Goal: Task Accomplishment & Management: Manage account settings

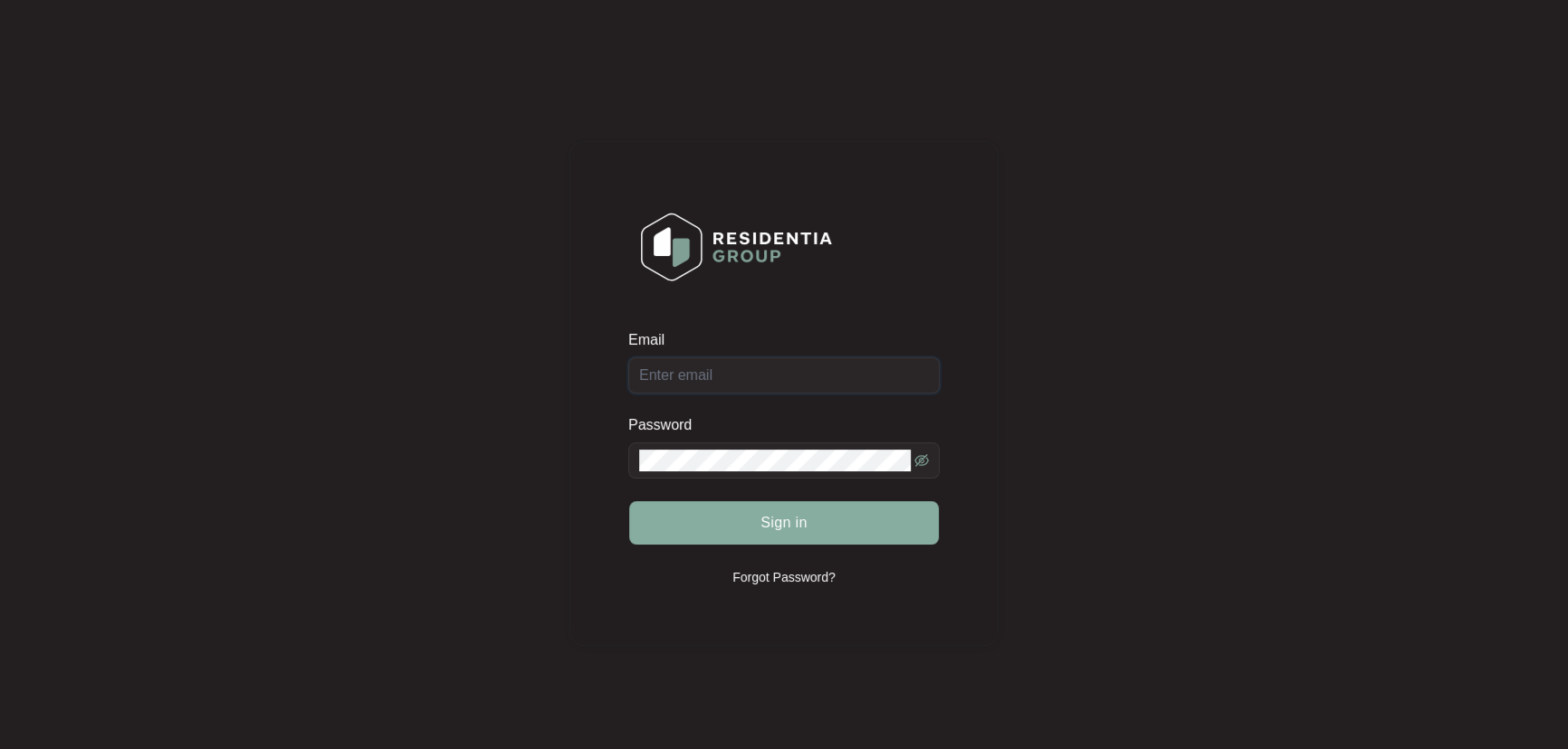
type input "[EMAIL_ADDRESS][DOMAIN_NAME]"
click at [778, 526] on span "Sign in" at bounding box center [784, 523] width 47 height 22
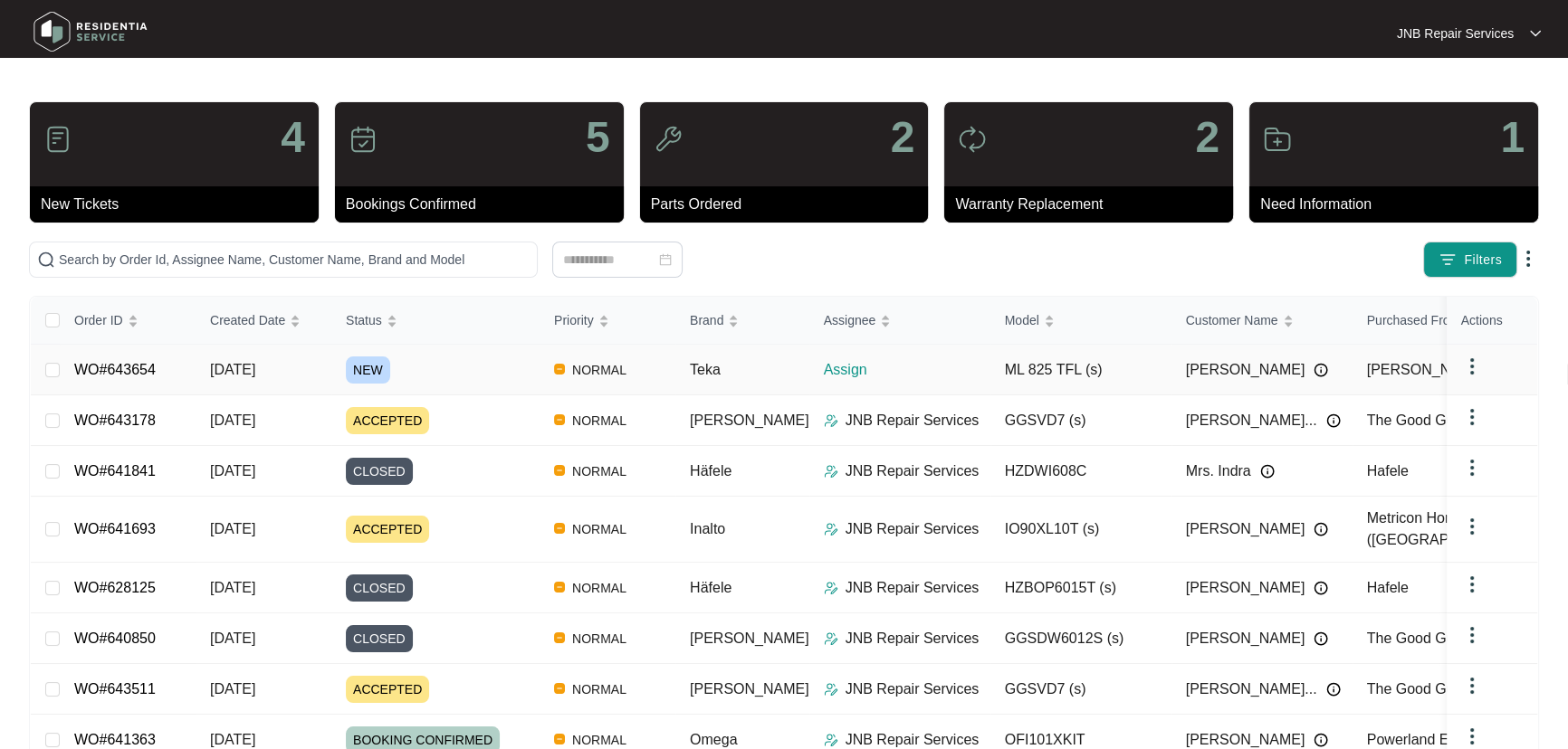
click at [255, 370] on span "22/09/2025" at bounding box center [233, 370] width 45 height 16
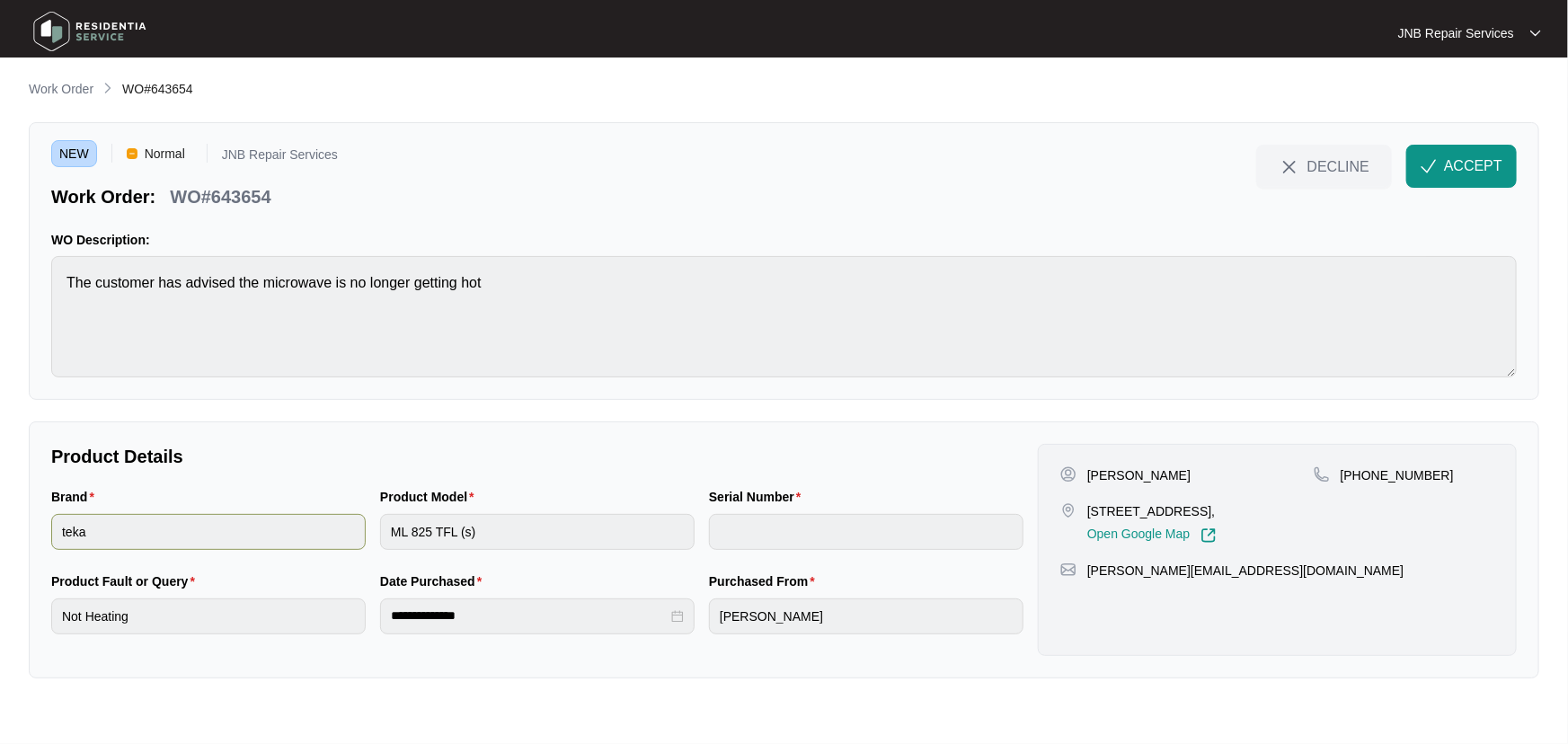
click at [358, 535] on div "Brand teka Product Model ML 825 TFL (s) Serial Number" at bounding box center [537, 529] width 986 height 85
drag, startPoint x: 1441, startPoint y: 477, endPoint x: 1360, endPoint y: 480, distance: 81.1
click at [1360, 480] on div "[PHONE_NUMBER]" at bounding box center [1404, 475] width 181 height 18
copy p "430295489"
drag, startPoint x: 1143, startPoint y: 534, endPoint x: 1101, endPoint y: 526, distance: 42.8
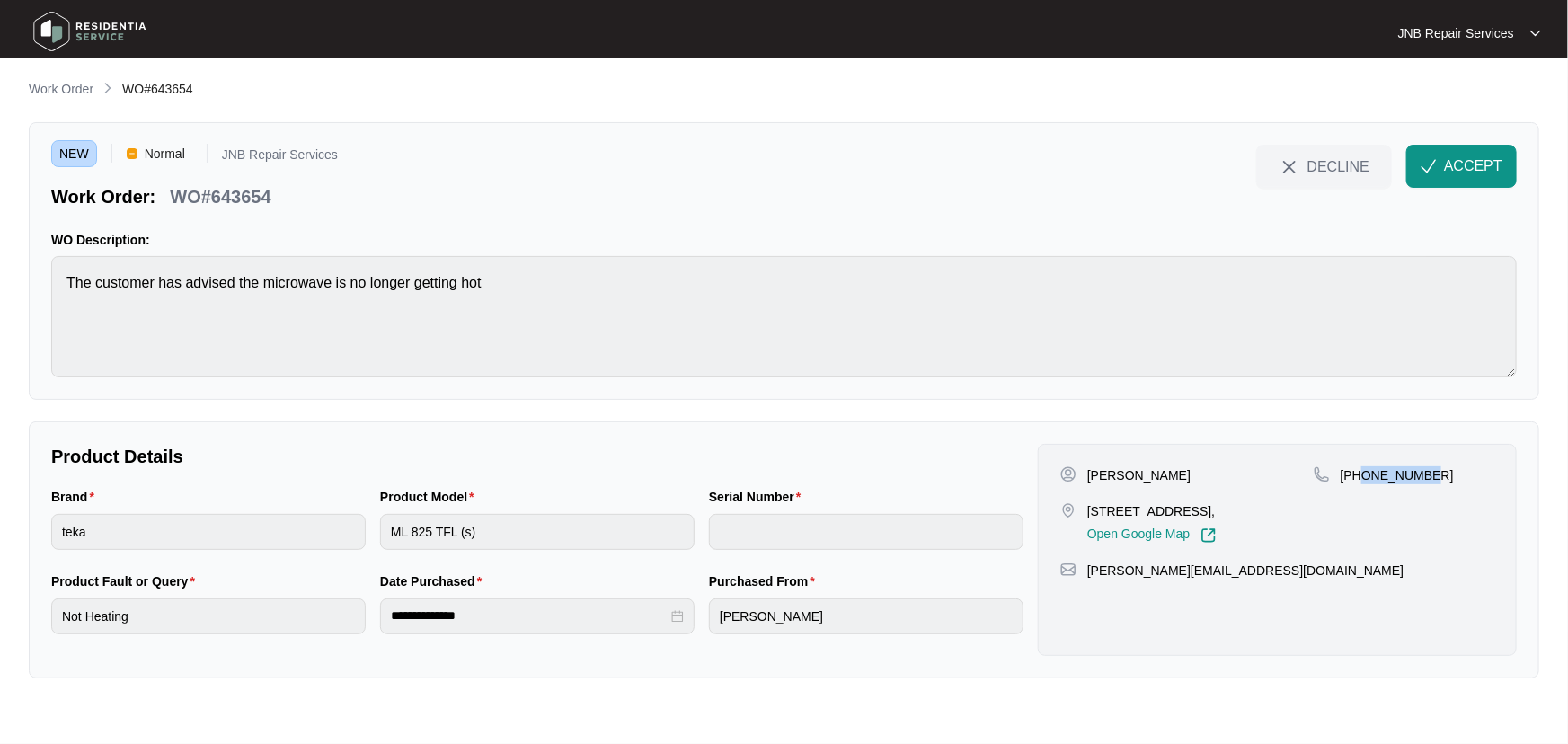
click at [1095, 526] on div "7B Hill Street Box Hill South Victoria 3128, Open Google Map" at bounding box center [1151, 523] width 129 height 42
click at [1124, 521] on p "[STREET_ADDRESS]," at bounding box center [1151, 511] width 129 height 18
drag, startPoint x: 1135, startPoint y: 527, endPoint x: 1085, endPoint y: 508, distance: 53.5
click at [1085, 508] on div "7B Hill Street Box Hill South Victoria 3128, Open Google Map" at bounding box center [1186, 523] width 253 height 42
copy p "[STREET_ADDRESS],"
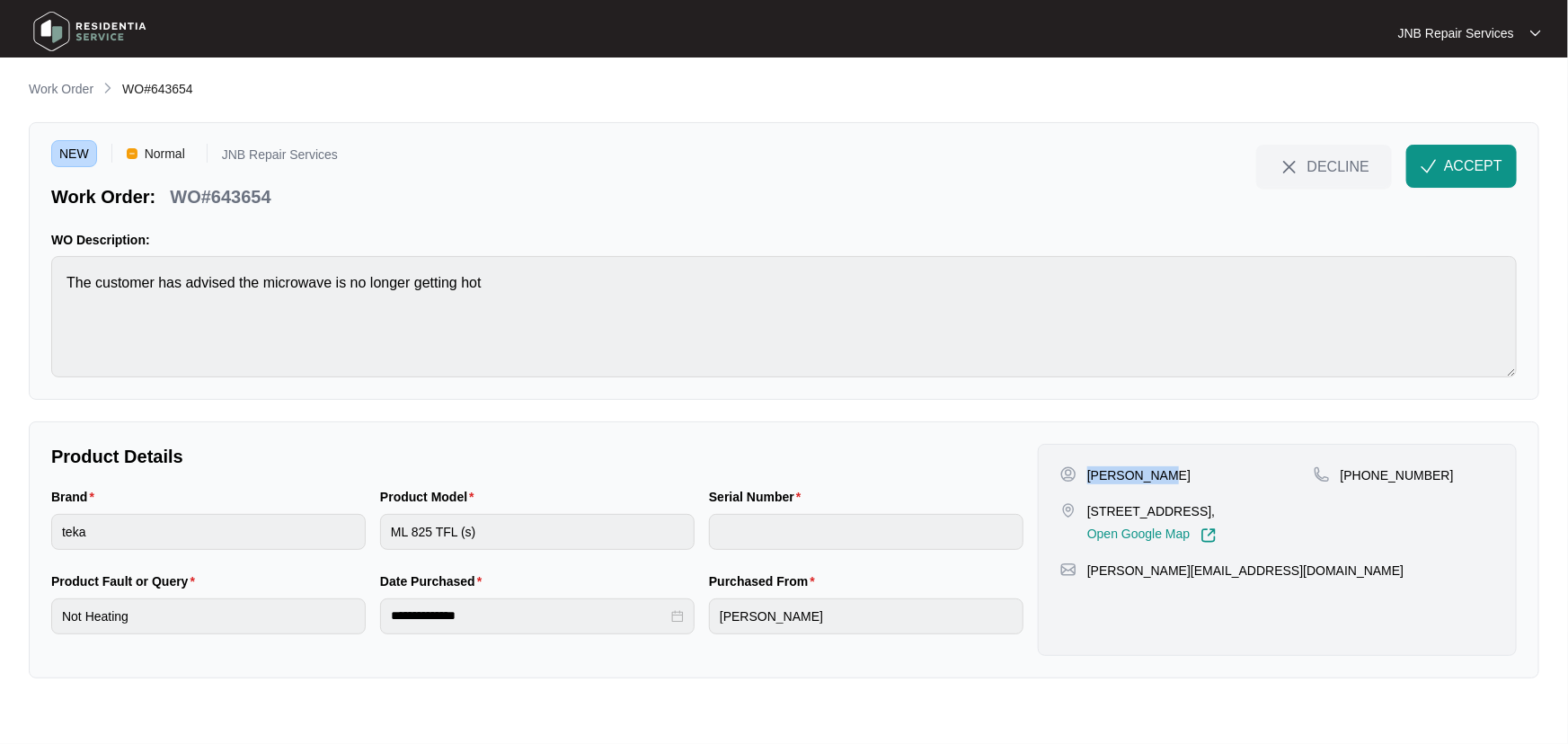
drag, startPoint x: 1108, startPoint y: 479, endPoint x: 1084, endPoint y: 477, distance: 24.1
click at [1084, 477] on div "Yi Nan Dong" at bounding box center [1186, 475] width 253 height 18
copy p "Yi Nan Dong"
click at [1474, 171] on span "ACCEPT" at bounding box center [1473, 166] width 58 height 21
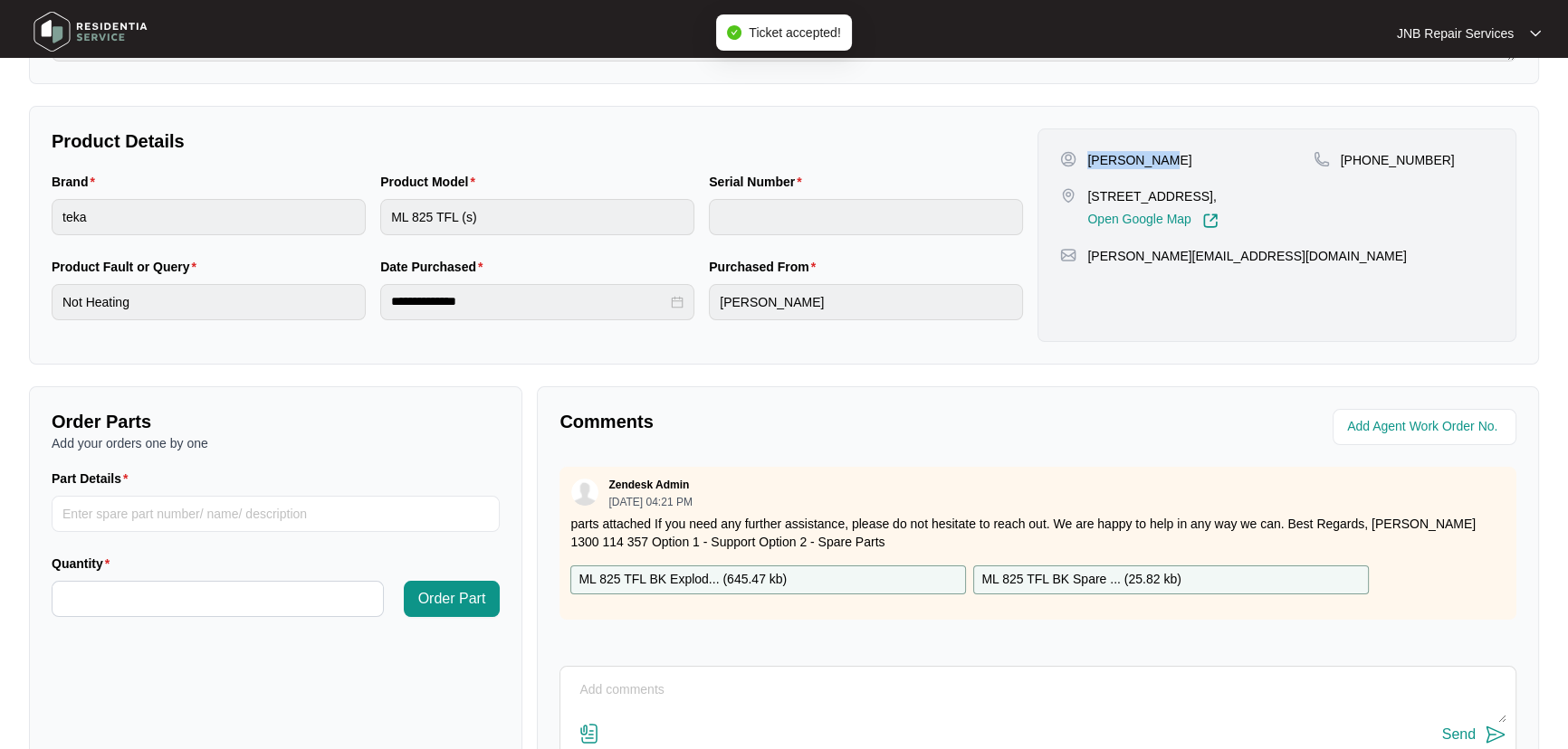
scroll to position [411, 0]
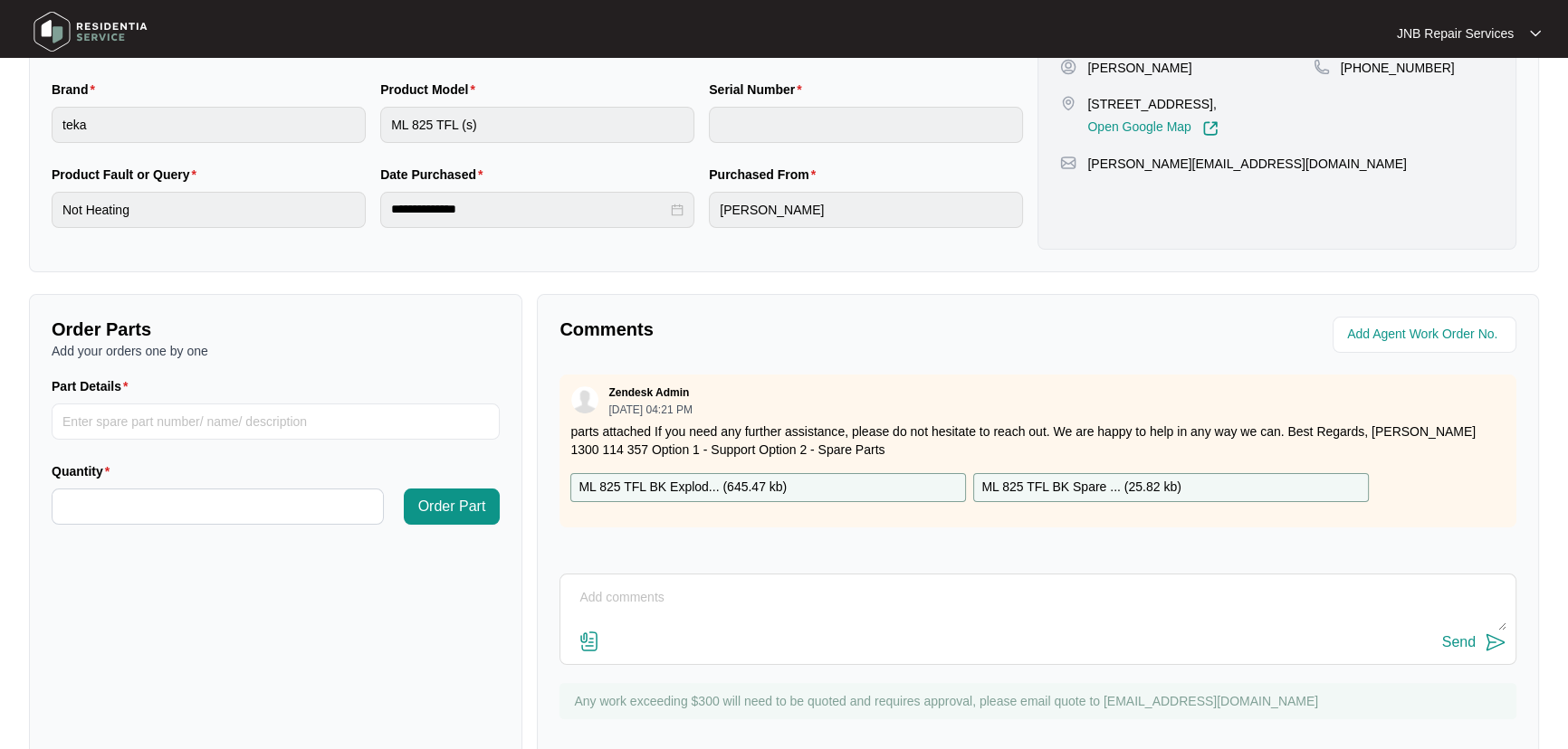
click at [1082, 482] on p "ML 825 TFL BK Spare ... ( 25.82 kb )" at bounding box center [1081, 488] width 201 height 20
drag, startPoint x: 1462, startPoint y: 198, endPoint x: 1426, endPoint y: 224, distance: 44.4
click at [1462, 198] on div "Yi Nan Dong 7B Hill Street Box Hill South Victoria 3128, Open Google Map +61430…" at bounding box center [1277, 143] width 479 height 213
click at [768, 486] on p "ML 825 TFL BK Explod... ( 645.47 kb )" at bounding box center [682, 488] width 208 height 20
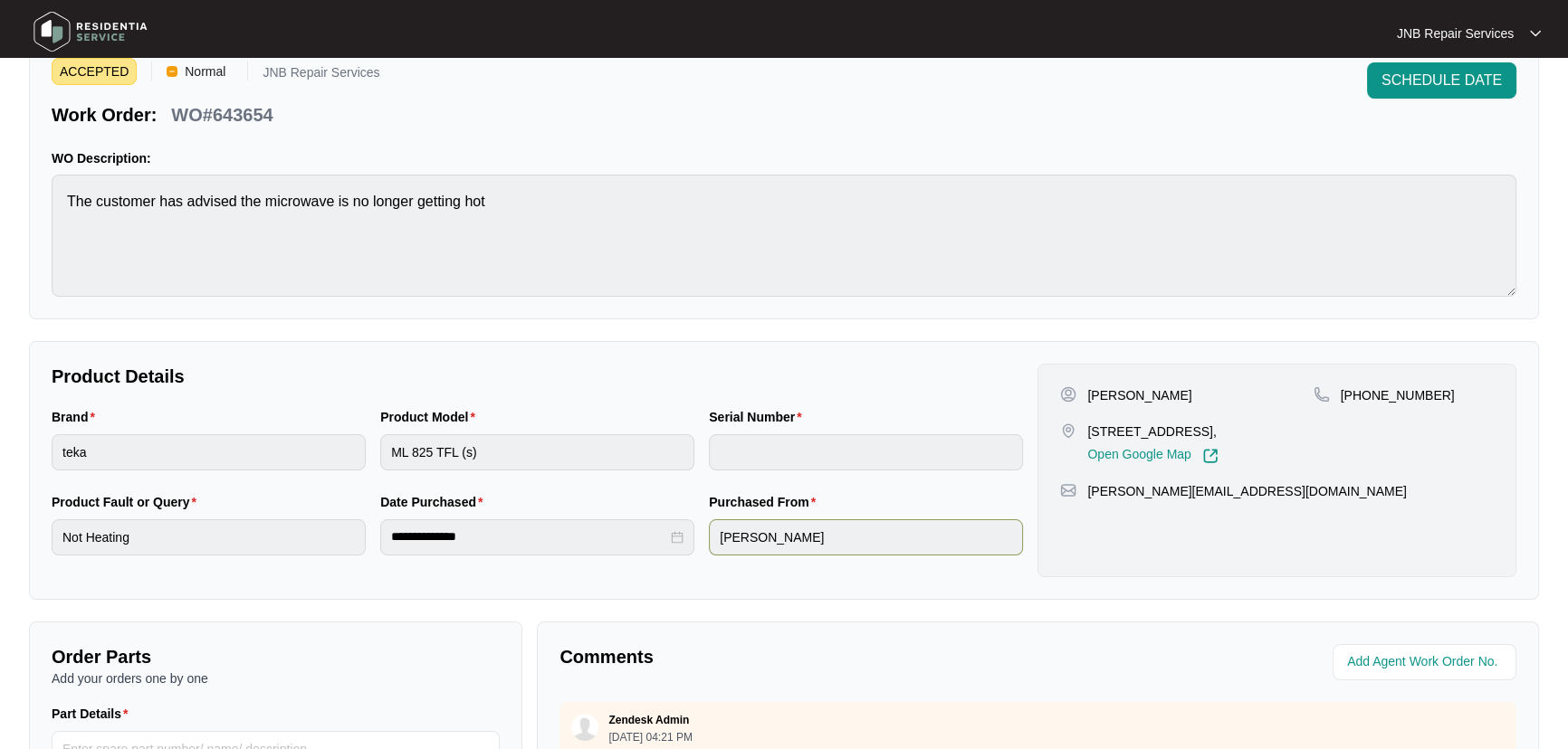
scroll to position [81, 0]
click at [335, 453] on div "Brand teka Product Model ML 825 TFL (s) Serial Number" at bounding box center [537, 451] width 986 height 85
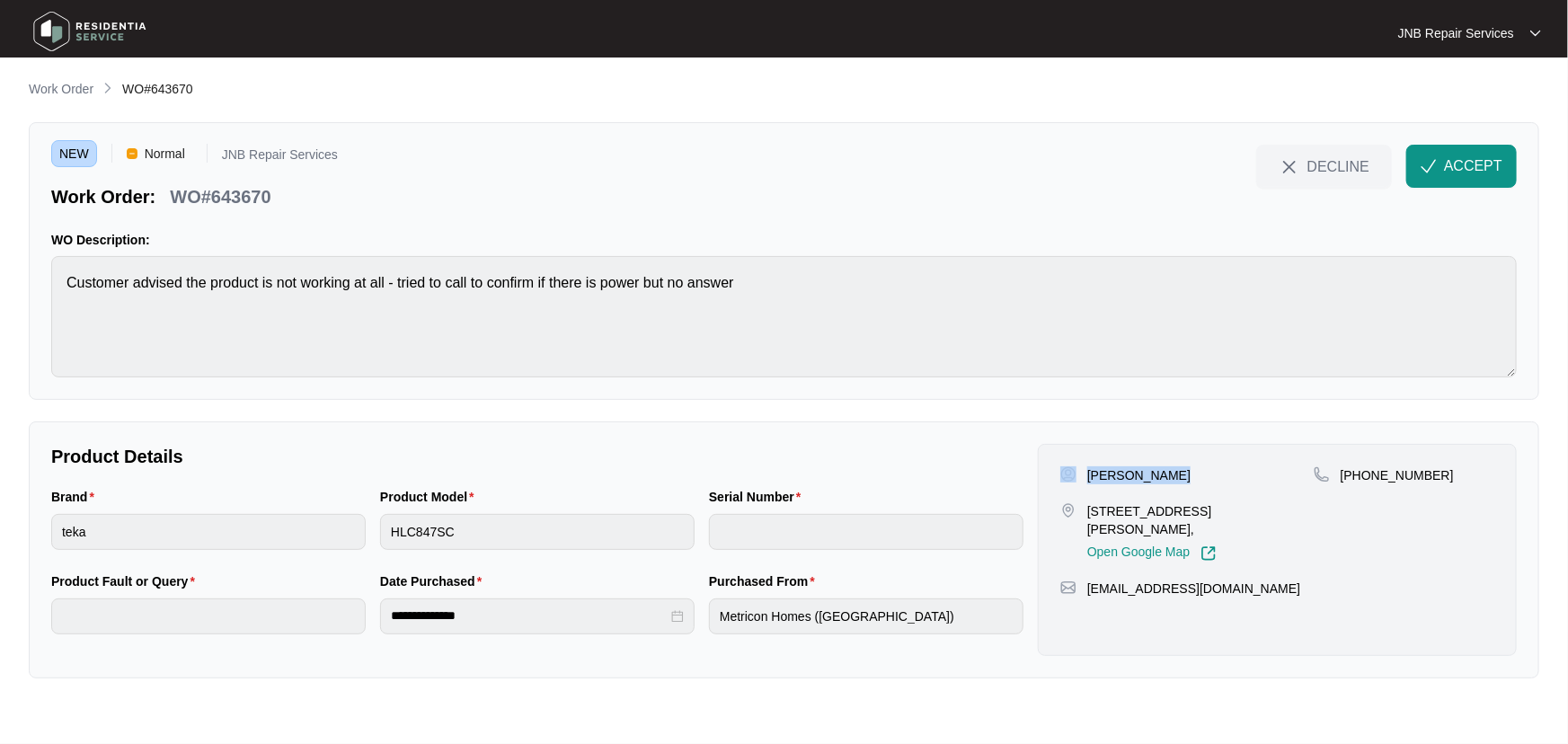
drag, startPoint x: 1110, startPoint y: 477, endPoint x: 1071, endPoint y: 477, distance: 39.0
click at [1071, 477] on div "Jianxue Zheng" at bounding box center [1186, 475] width 253 height 18
copy div "Jianxue Zheng"
drag, startPoint x: 1139, startPoint y: 529, endPoint x: 1088, endPoint y: 514, distance: 53.2
click at [1088, 514] on p "23 BELFORD ROAD, KEW EAST, VIC, 3102," at bounding box center [1200, 520] width 226 height 36
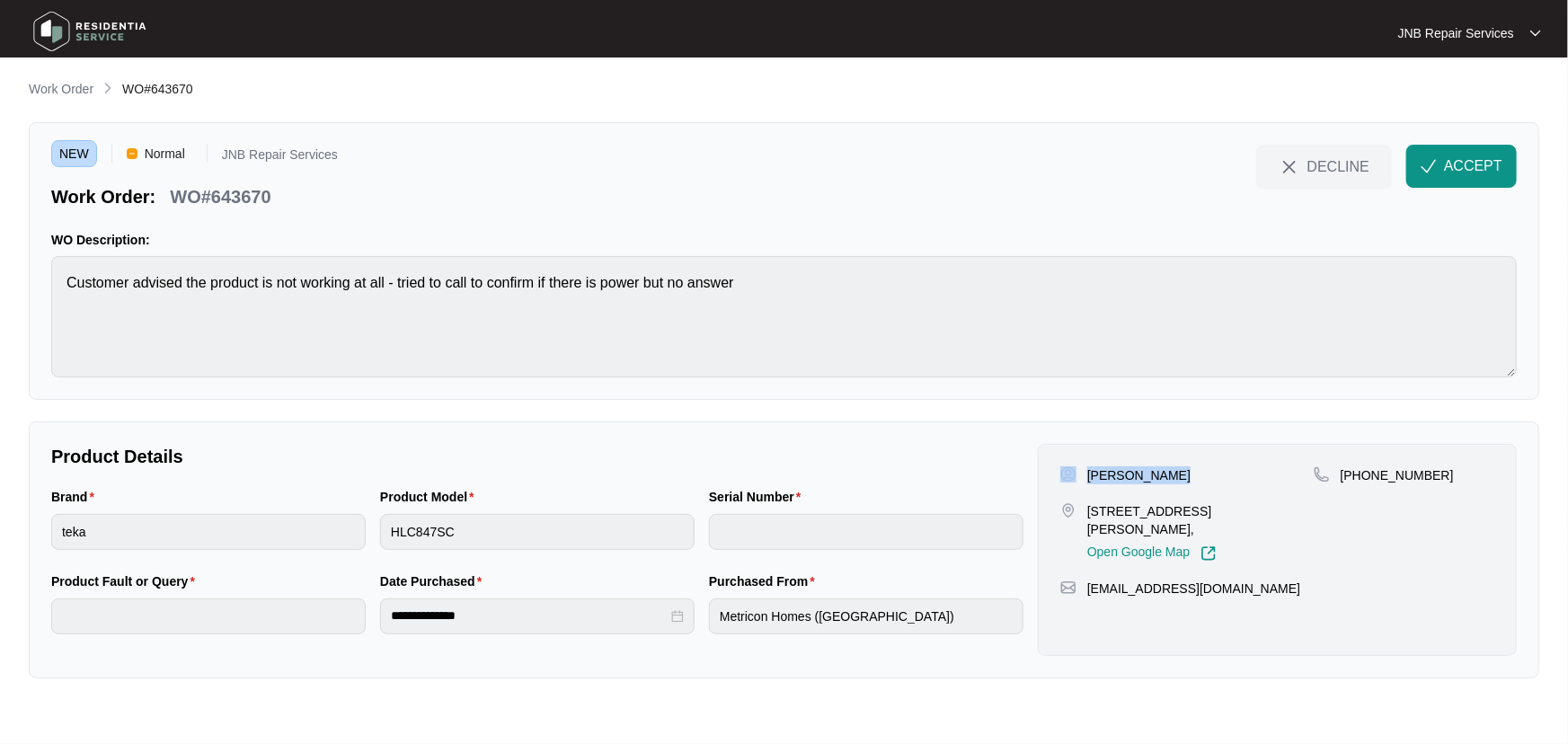
copy p "23 BELFORD ROAD, KEW EAST, VIC, 3102,"
click at [1407, 477] on p "+61452627817" at bounding box center [1397, 475] width 114 height 18
copy p "61452627817"
click at [845, 381] on div "NEW Normal JNB Repair Services Work Order: WO#643670 DECLINE ACCEPT WO Descript…" at bounding box center [784, 261] width 1511 height 278
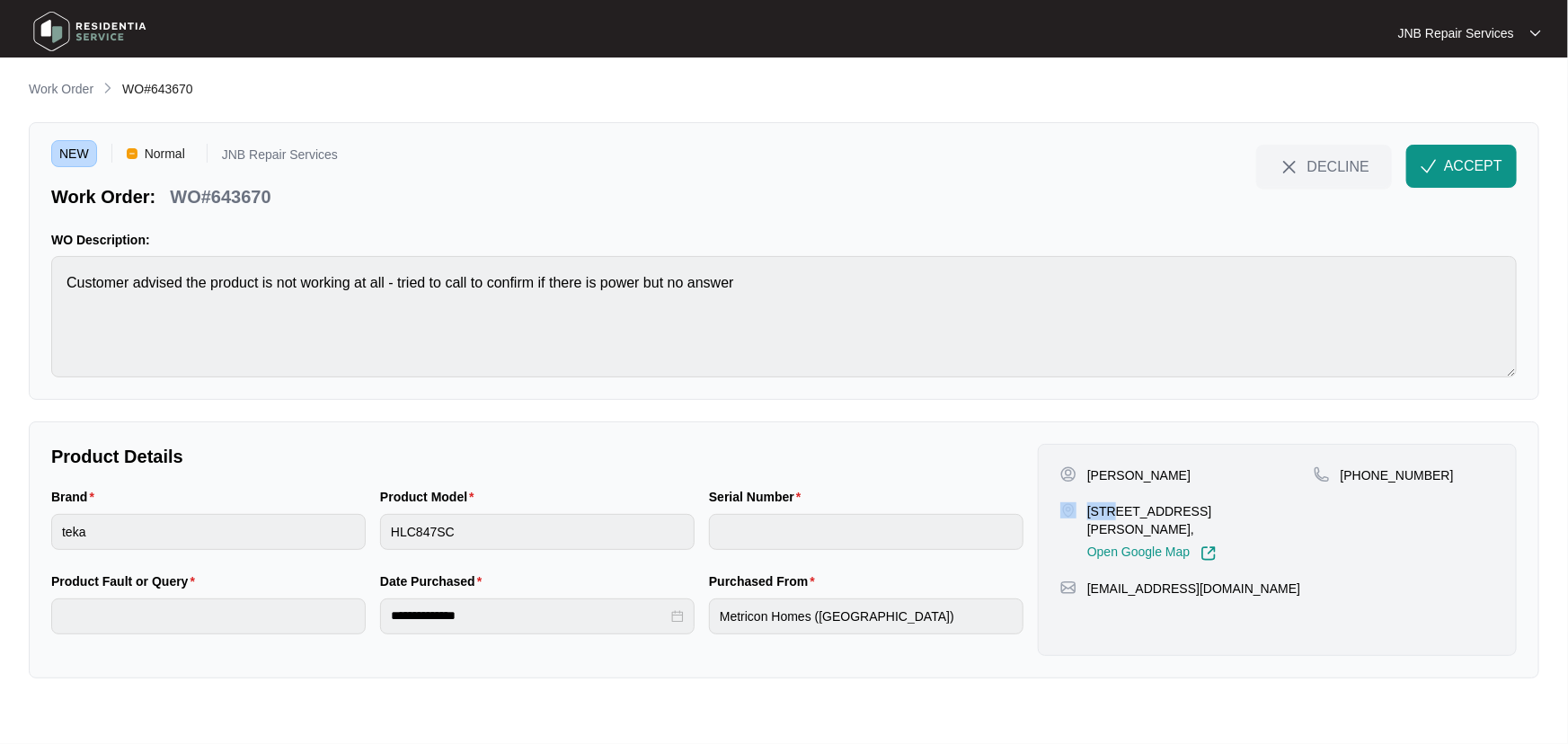
drag, startPoint x: 1175, startPoint y: 476, endPoint x: 1119, endPoint y: 502, distance: 61.7
click at [1119, 502] on div "Jianxue Zheng 23 BELFORD ROAD, KEW EAST, VIC, 3102, Open Google Map" at bounding box center [1186, 514] width 253 height 95
click at [1120, 511] on p "23 BELFORD ROAD, KEW EAST, VIC, 3102," at bounding box center [1200, 520] width 226 height 36
click at [375, 533] on div "Product Model HLC847SC" at bounding box center [537, 529] width 329 height 85
click at [1450, 173] on span "ACCEPT" at bounding box center [1473, 166] width 58 height 21
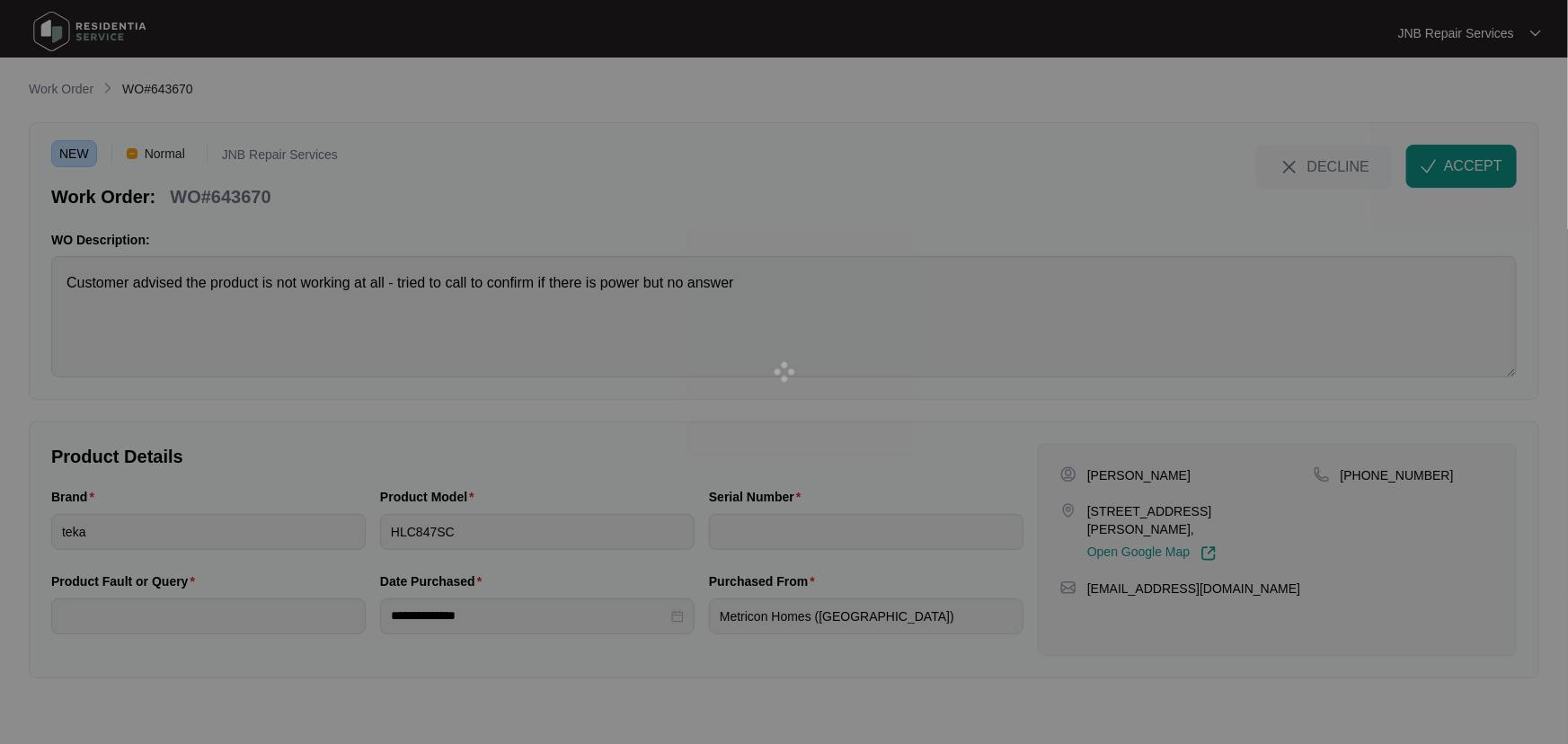
click at [587, 195] on div at bounding box center [784, 372] width 1568 height 744
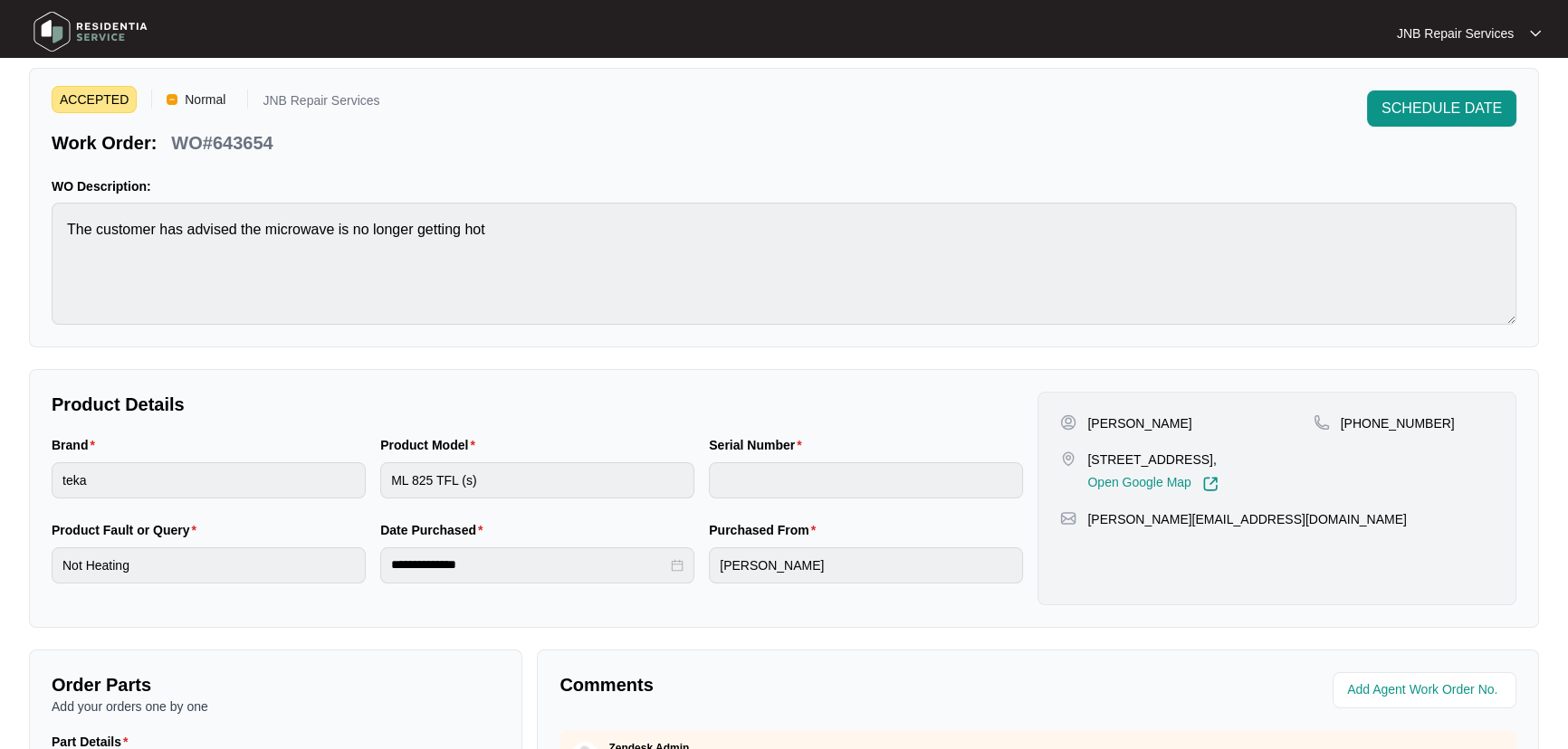
scroll to position [81, 0]
